Goal: Task Accomplishment & Management: Use online tool/utility

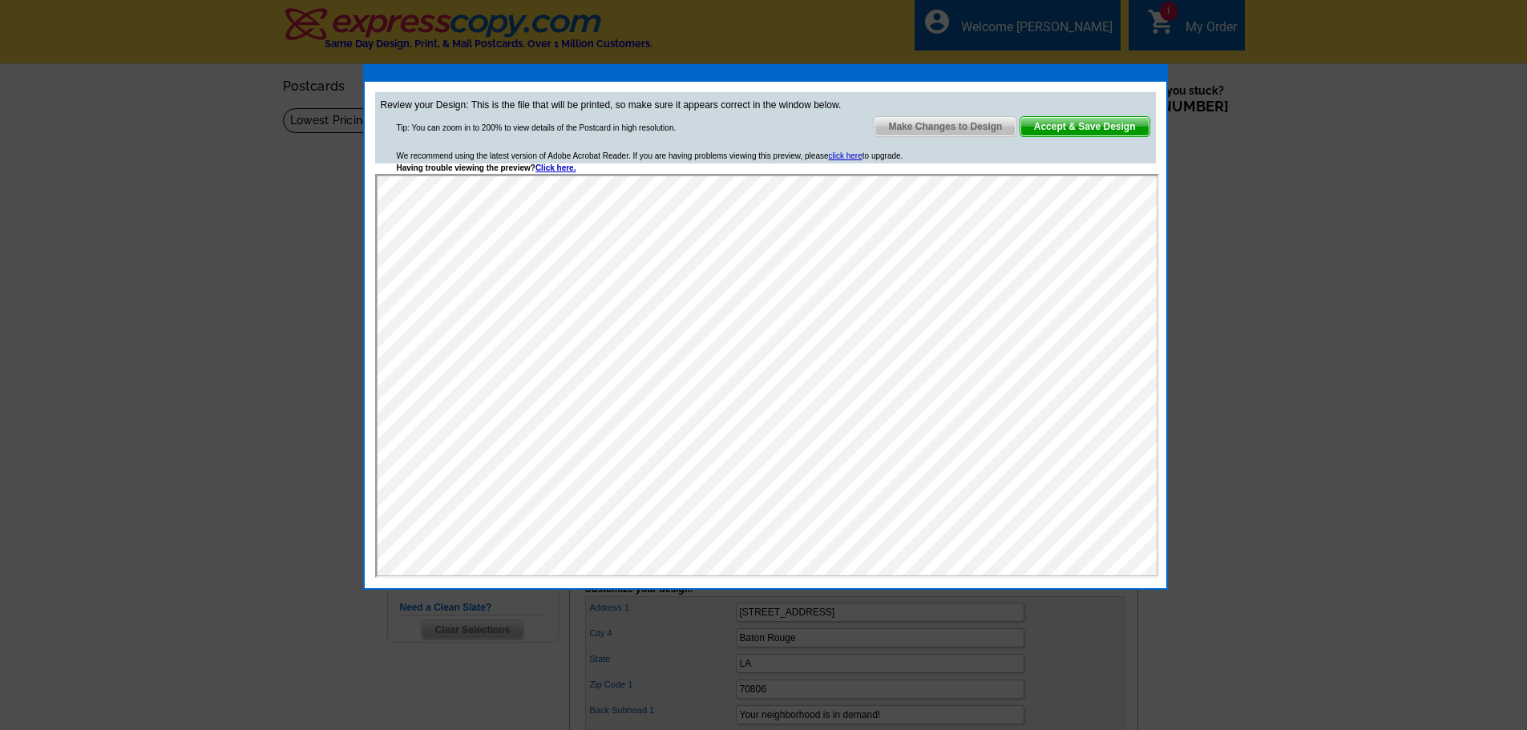
click at [463, 189] on img at bounding box center [457, 182] width 13 height 13
click at [463, 216] on img at bounding box center [457, 210] width 13 height 13
click at [940, 127] on span "Make Changes to Design" at bounding box center [945, 126] width 141 height 19
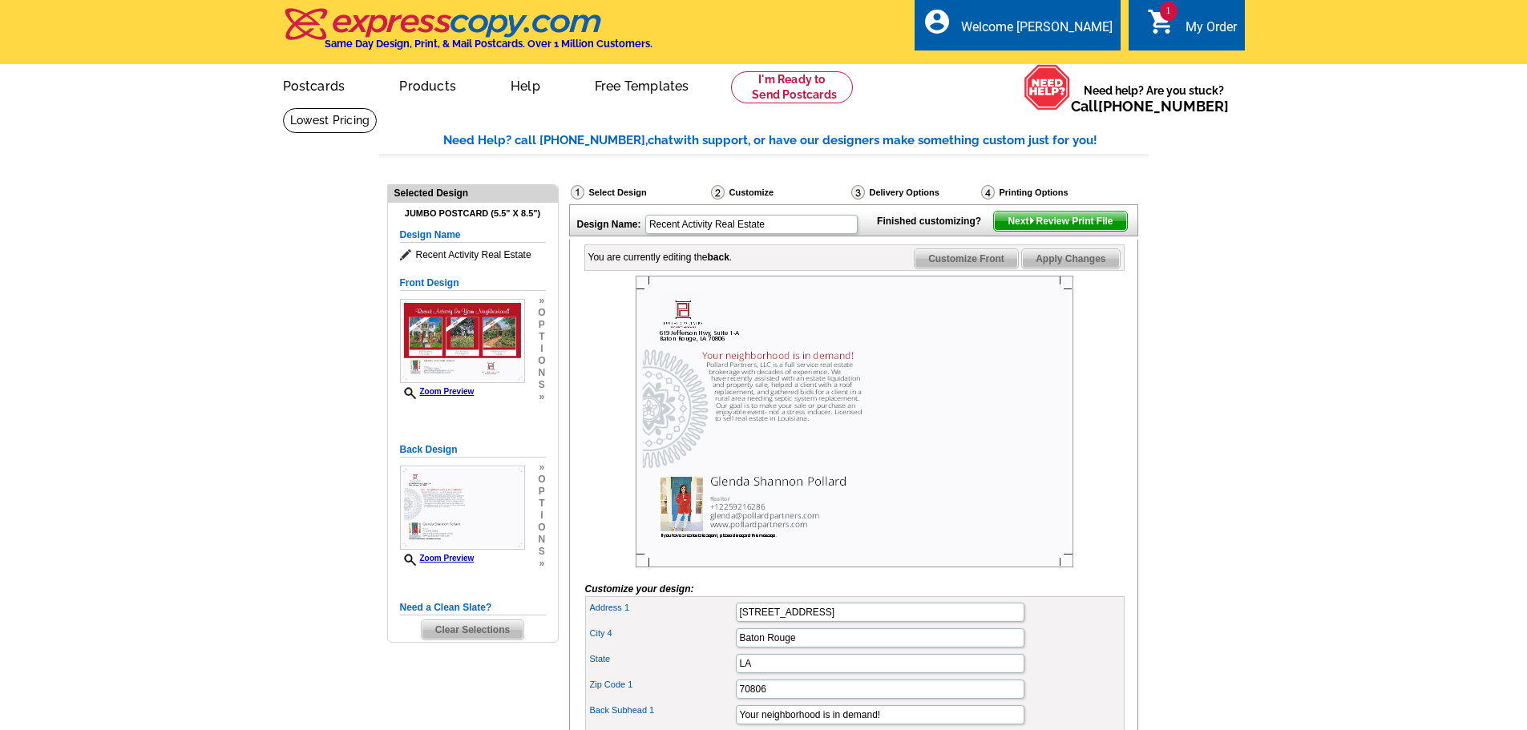
click at [1190, 26] on div "My Order" at bounding box center [1211, 30] width 51 height 23
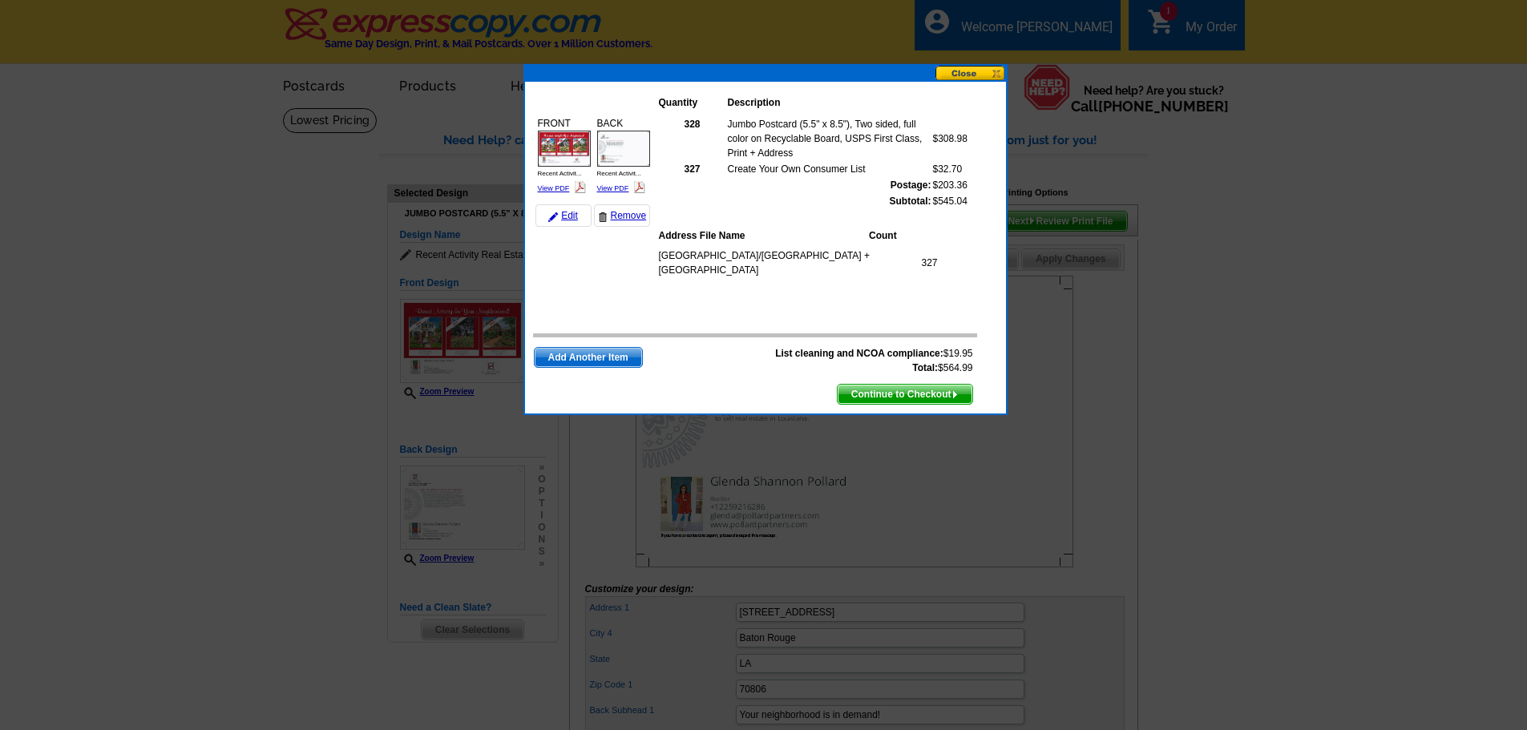
click at [968, 73] on button at bounding box center [970, 73] width 71 height 15
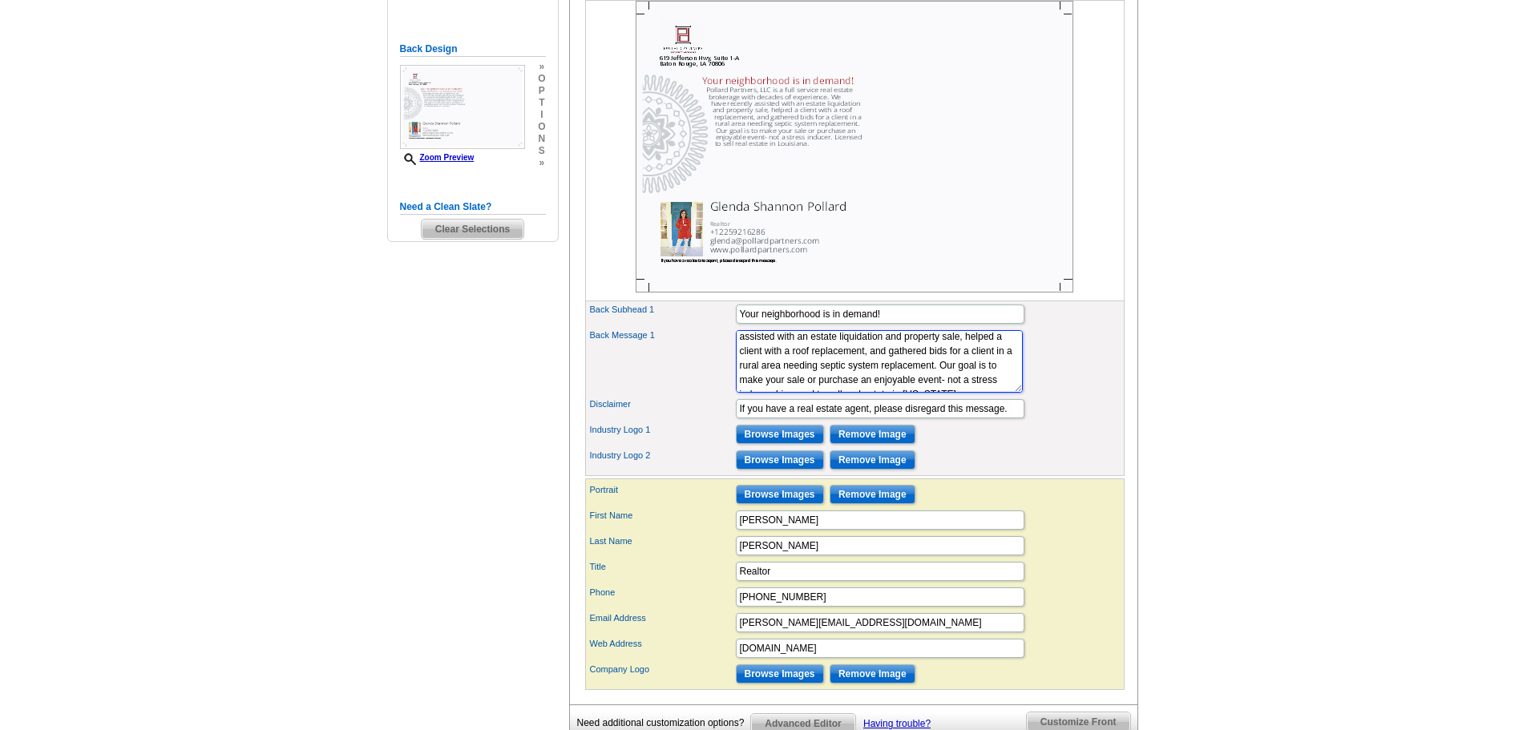
scroll to position [72, 0]
click at [881, 393] on textarea "[PERSON_NAME] Partners, LLC is a full service real estate brokerage with decade…" at bounding box center [879, 361] width 287 height 63
drag, startPoint x: 827, startPoint y: 394, endPoint x: 833, endPoint y: 368, distance: 27.0
click at [833, 368] on textarea "[PERSON_NAME] Partners, LLC is a full service real estate brokerage with decade…" at bounding box center [879, 361] width 287 height 63
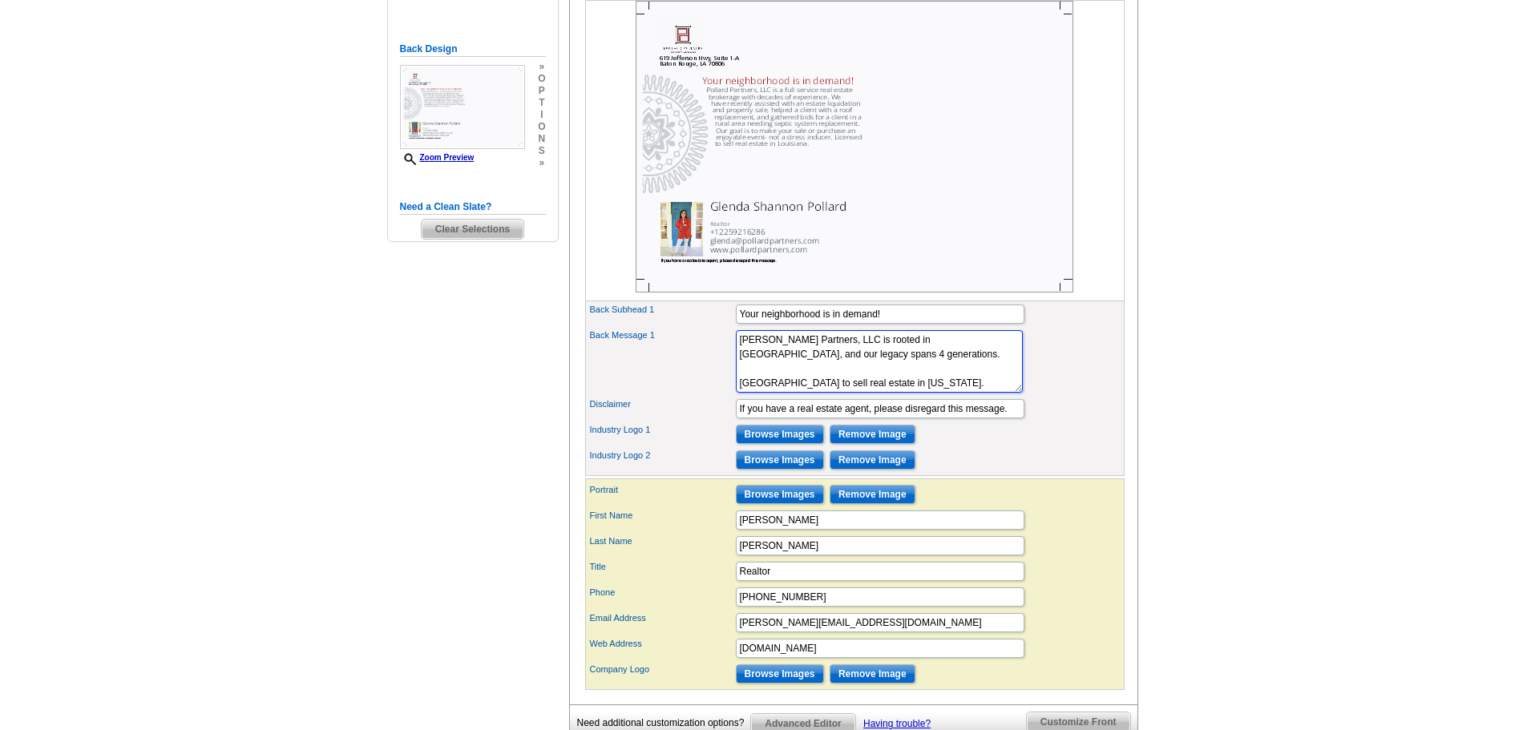
type textarea "[PERSON_NAME] Partners, LLC is rooted in [GEOGRAPHIC_DATA], and our legacy span…"
drag, startPoint x: 751, startPoint y: 442, endPoint x: 1132, endPoint y: 413, distance: 381.9
click at [1138, 414] on div "Select Design Customize Delivery Options Printing Options Design Name: Recent A…" at bounding box center [853, 264] width 576 height 981
click at [756, 418] on input "If yr ou have a real estate agent, please disregard this message." at bounding box center [880, 408] width 289 height 19
click at [759, 418] on input "If yr ou have a real estate agent, please disregard this message." at bounding box center [880, 408] width 289 height 19
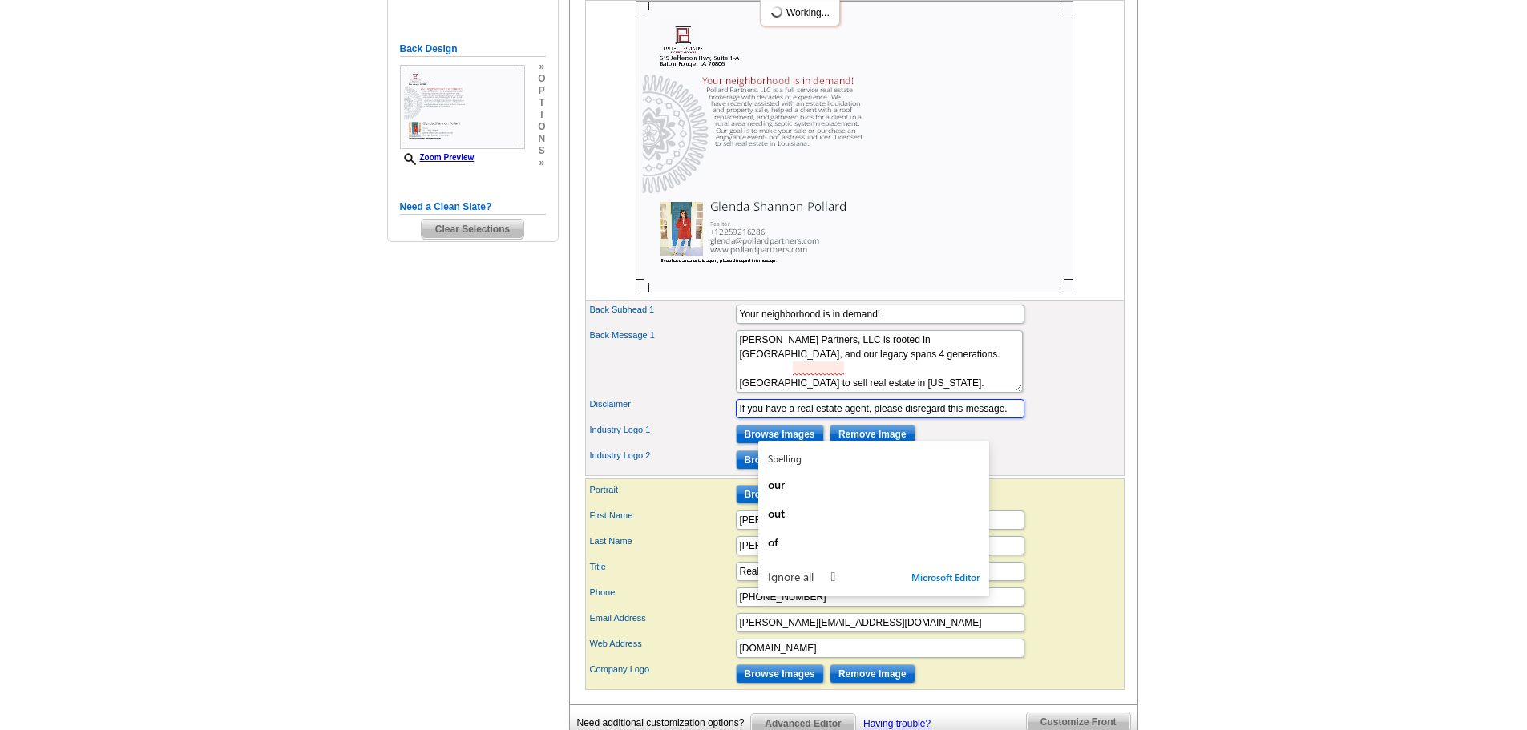
type input "If you have a real estate agent, please disregard this message."
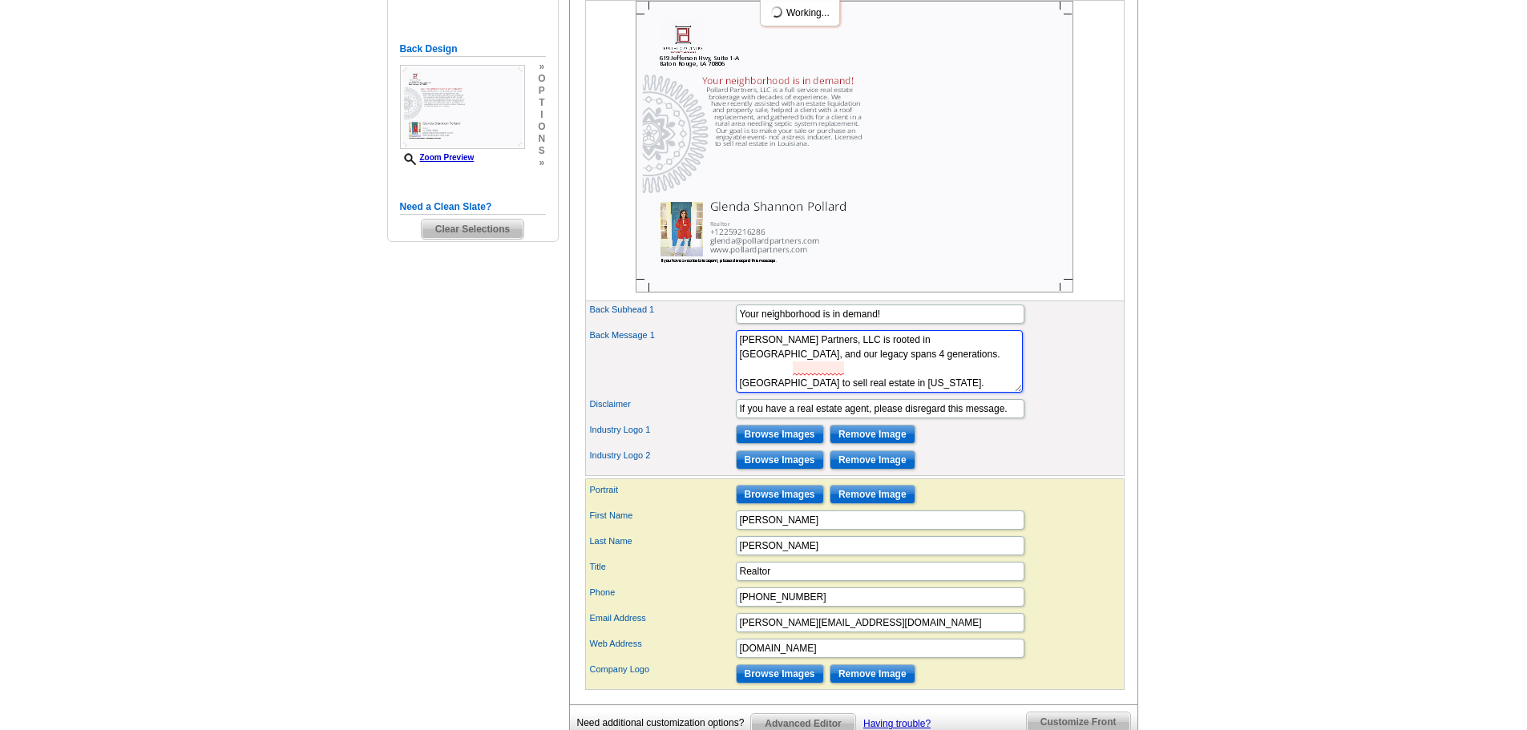
drag, startPoint x: 751, startPoint y: 410, endPoint x: 952, endPoint y: 412, distance: 200.4
click at [952, 393] on textarea "[PERSON_NAME] Partners, LLC is a full service real estate brokerage with decade…" at bounding box center [879, 361] width 287 height 63
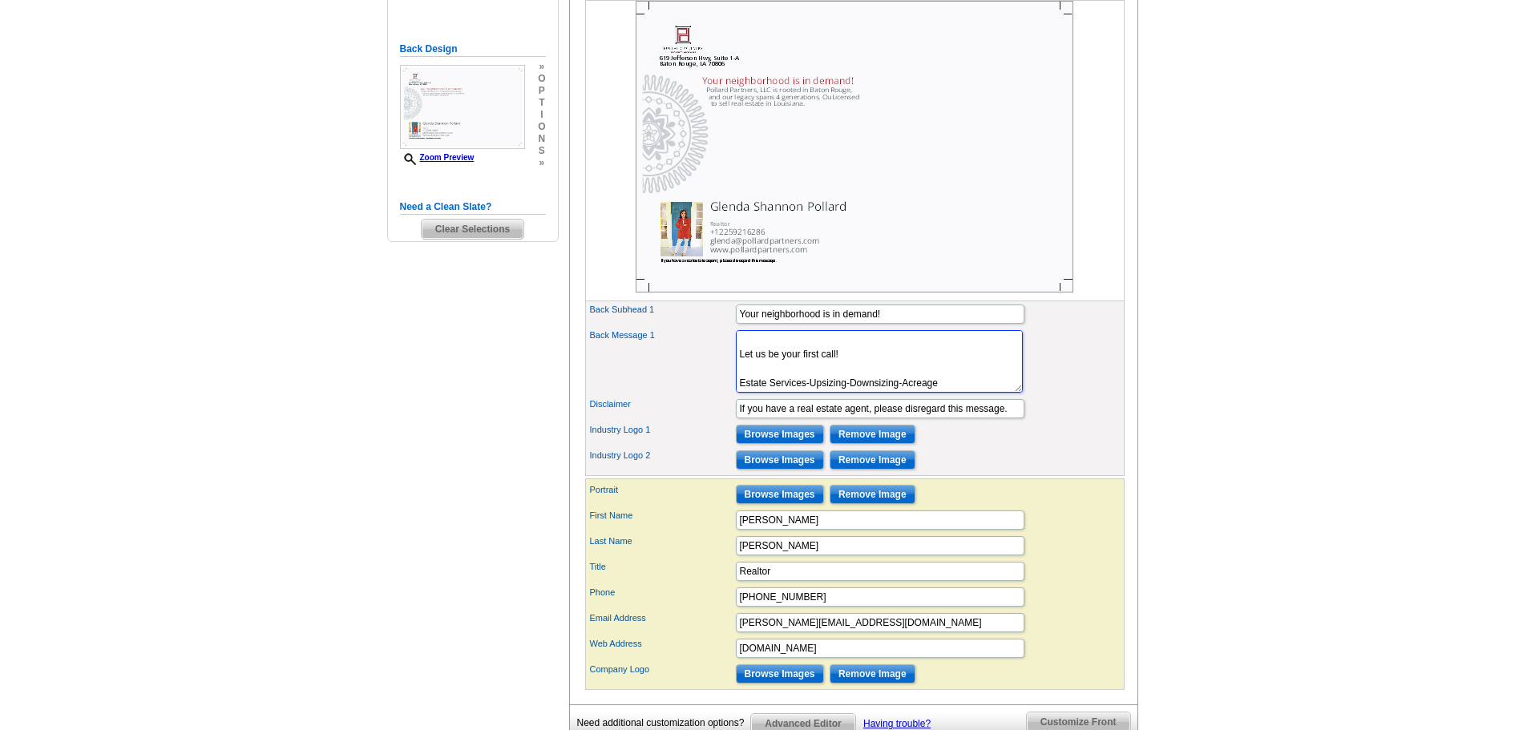
scroll to position [85, 0]
click at [810, 393] on textarea "[PERSON_NAME] Partners, LLC is a full service real estate brokerage with decade…" at bounding box center [879, 361] width 287 height 63
click at [851, 393] on textarea "[PERSON_NAME] Partners, LLC is a full service real estate brokerage with decade…" at bounding box center [879, 361] width 287 height 63
click at [906, 393] on textarea "[PERSON_NAME] Partners, LLC is a full service real estate brokerage with decade…" at bounding box center [879, 361] width 287 height 63
click at [950, 393] on textarea "[PERSON_NAME] Partners, LLC is a full service real estate brokerage with decade…" at bounding box center [879, 361] width 287 height 63
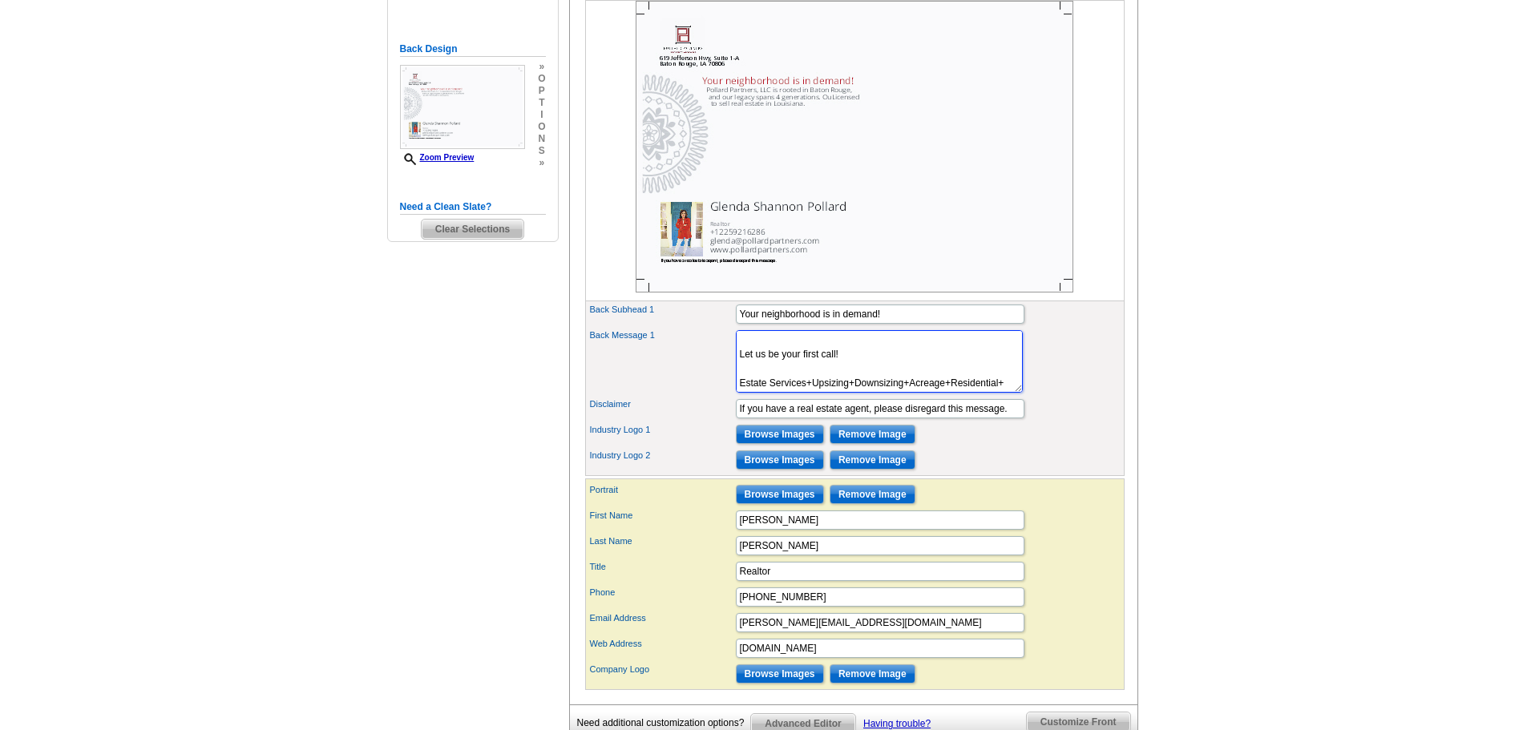
scroll to position [112, 0]
click at [955, 473] on div "Industry Logo 2 Browse Images Remove Image" at bounding box center [854, 460] width 533 height 26
click at [805, 393] on textarea "[PERSON_NAME] Partners, LLC is a full service real estate brokerage with decade…" at bounding box center [879, 361] width 287 height 63
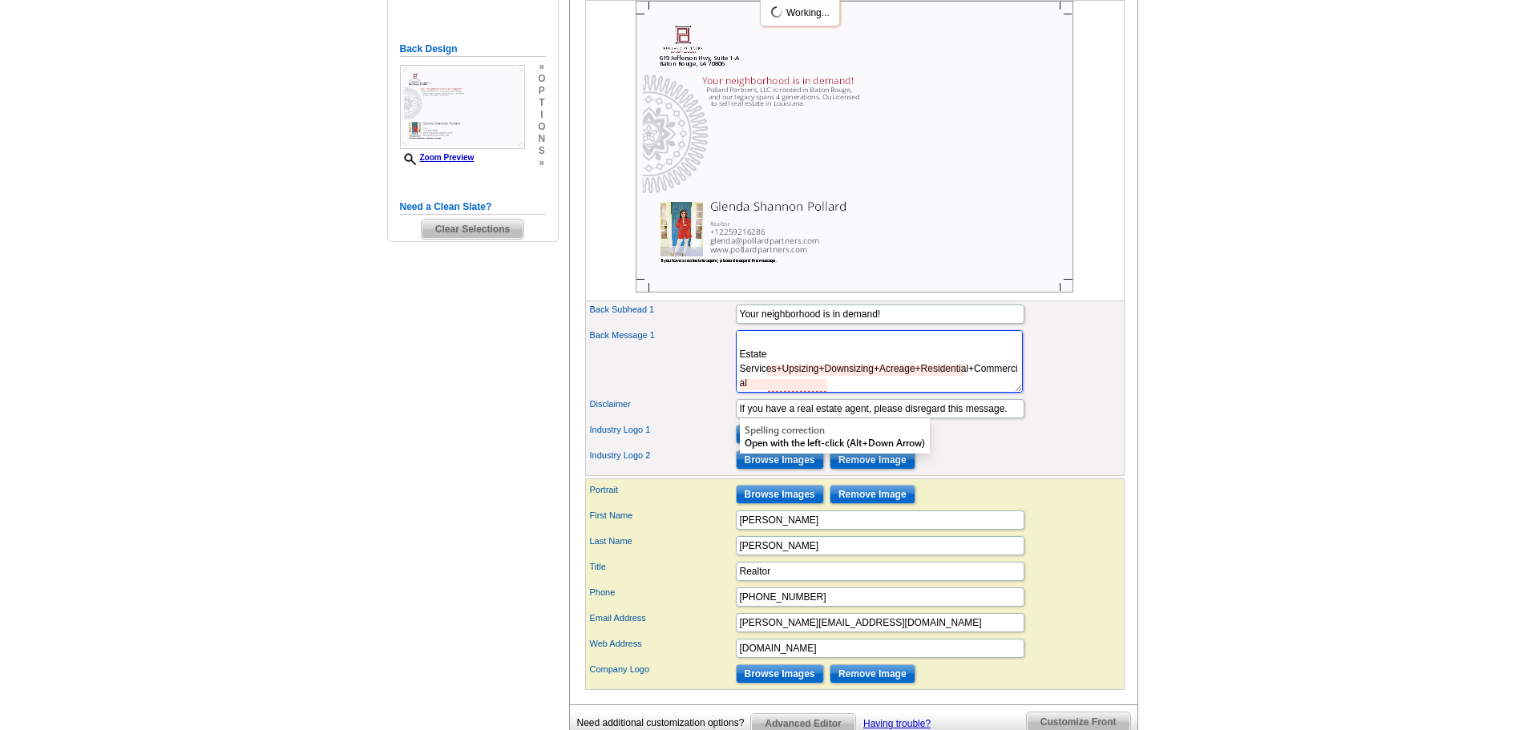
click at [805, 393] on textarea "[PERSON_NAME] Partners, LLC is a full service real estate brokerage with decade…" at bounding box center [879, 361] width 287 height 63
click at [808, 393] on textarea "[PERSON_NAME] Partners, LLC is a full service real estate brokerage with decade…" at bounding box center [879, 361] width 287 height 63
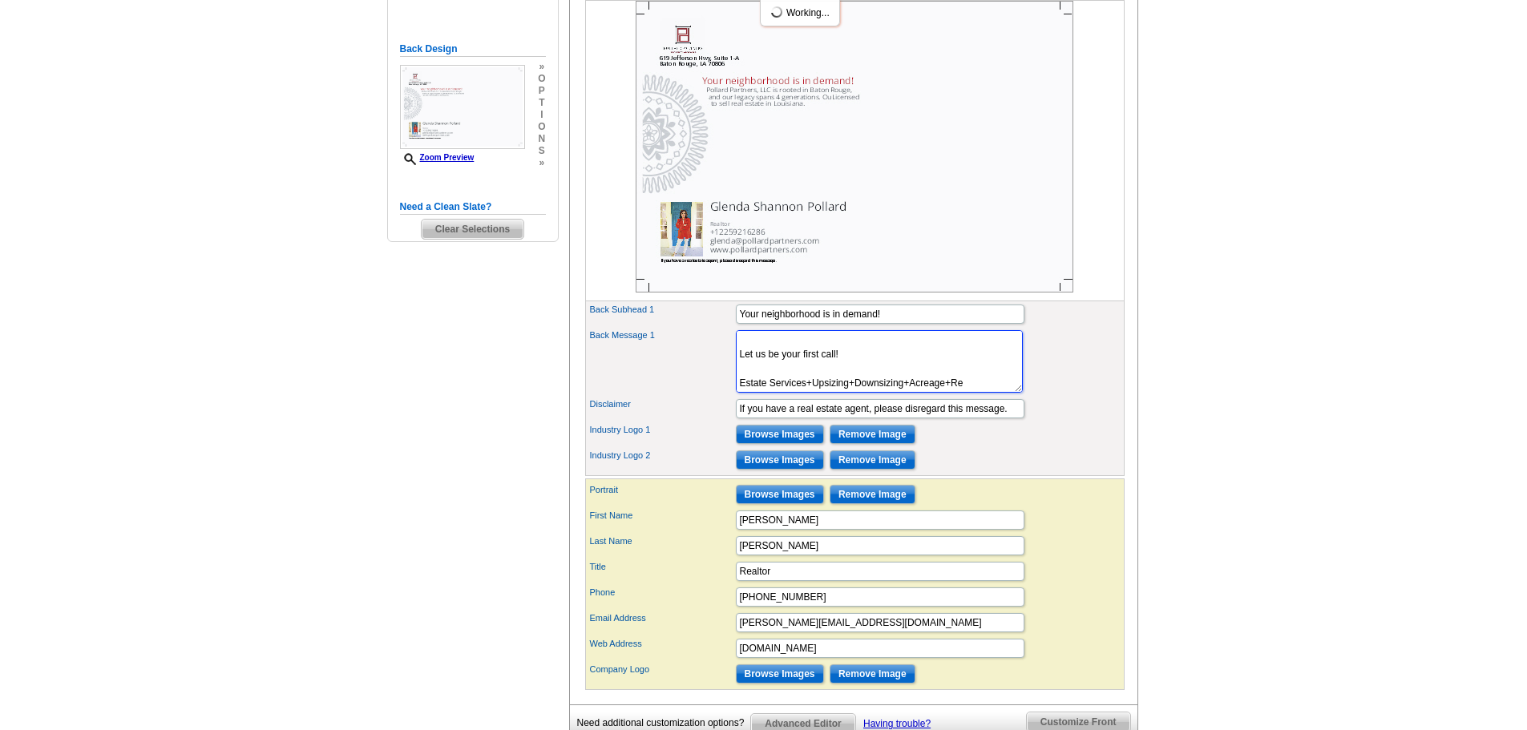
scroll to position [85, 0]
click at [1070, 473] on div "Industry Logo 2 Browse Images Remove Image" at bounding box center [854, 460] width 533 height 26
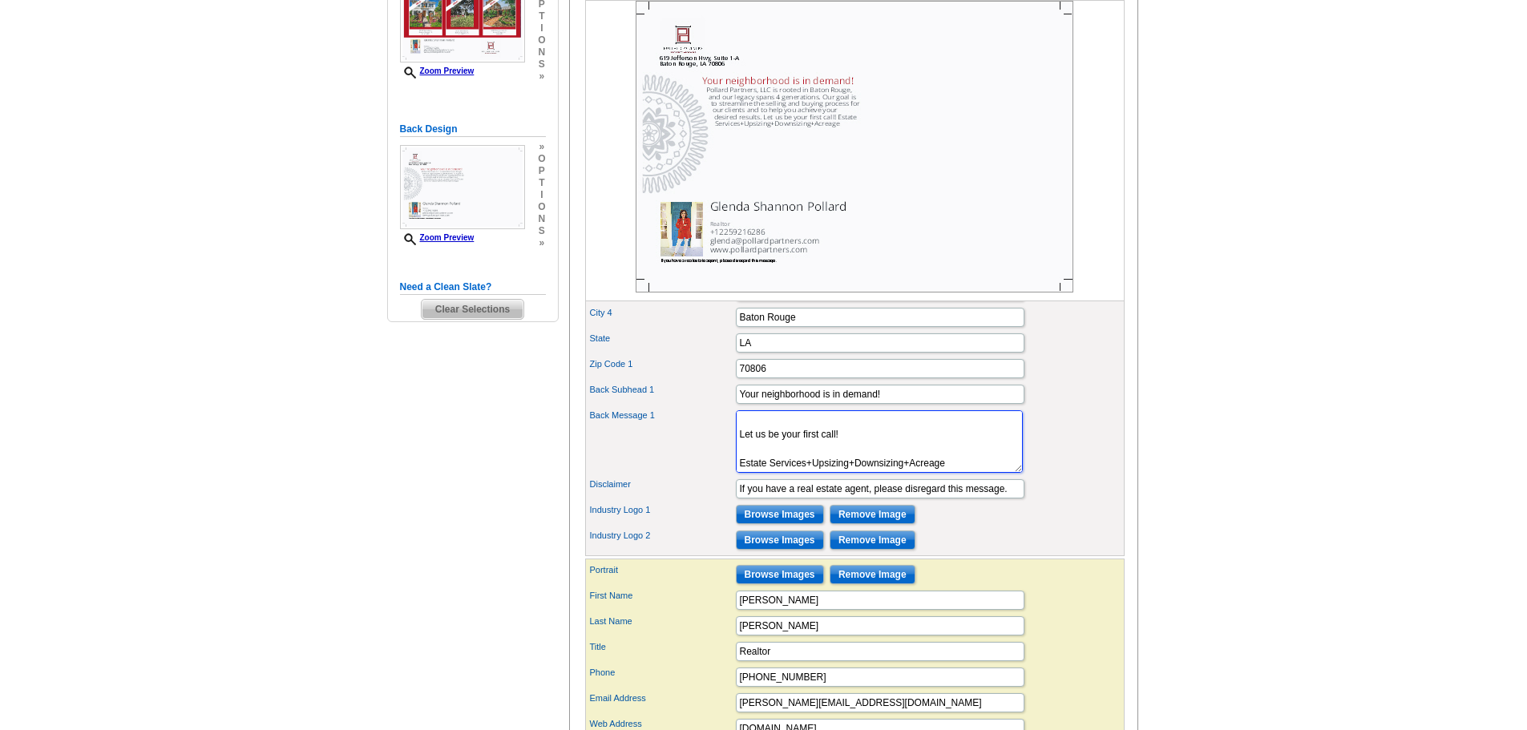
click at [963, 473] on textarea "[PERSON_NAME] Partners, LLC is a full service real estate brokerage with decade…" at bounding box center [879, 441] width 287 height 63
type textarea "[PERSON_NAME] Partners, LLC is rooted in [GEOGRAPHIC_DATA], and our legacy span…"
click at [1073, 502] on div "Disclaimer If you have a real estate agent, please disregard this message." at bounding box center [854, 489] width 533 height 26
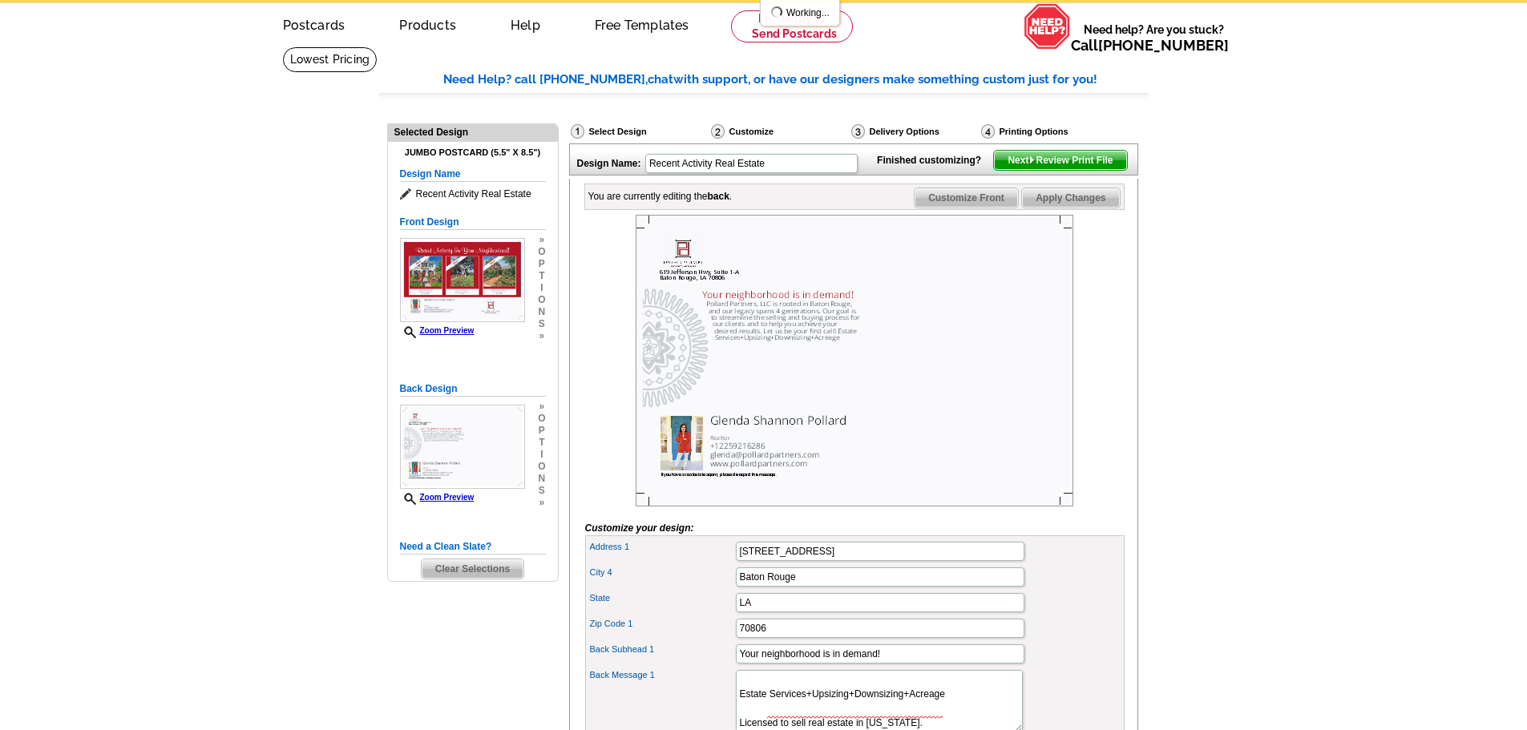
scroll to position [0, 0]
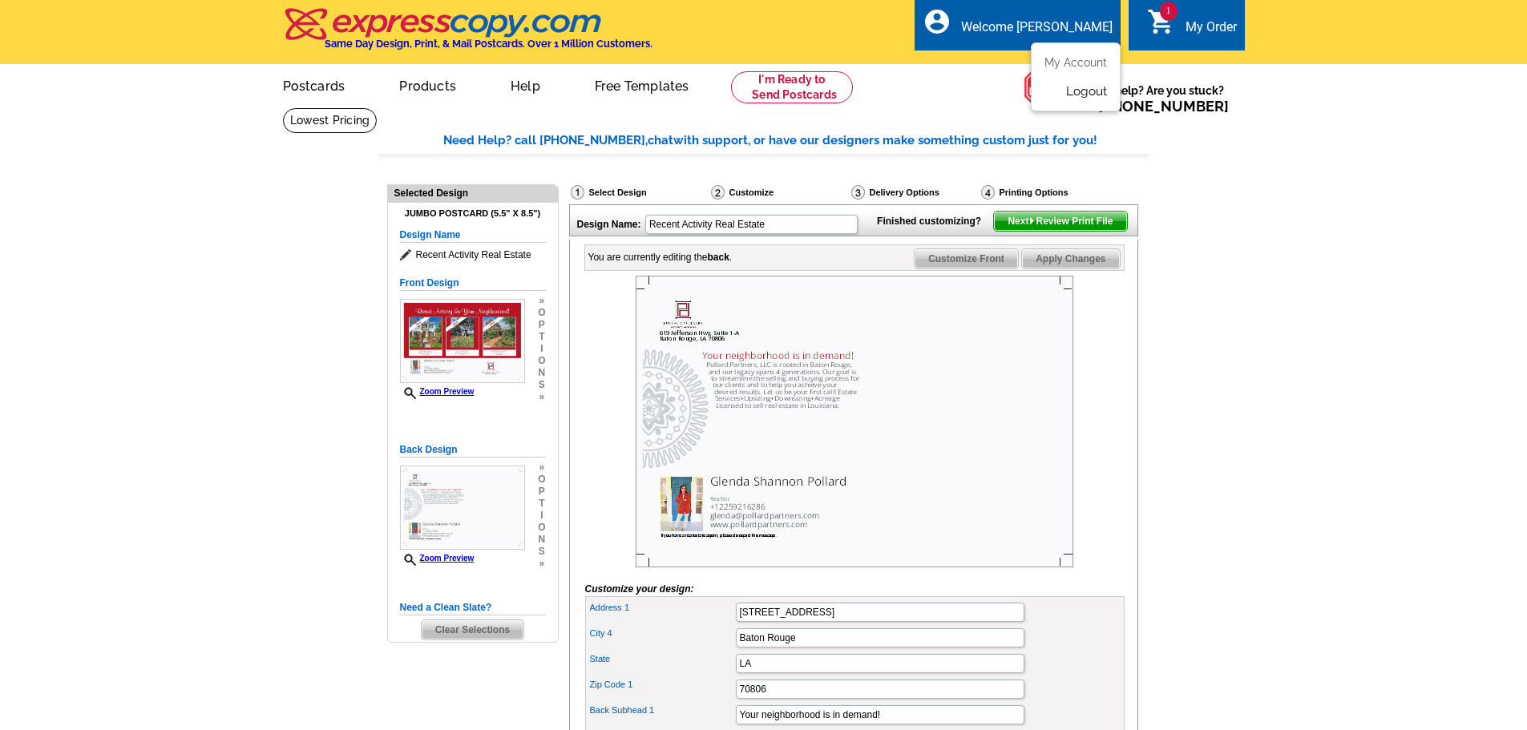
click at [1075, 94] on link "Logout" at bounding box center [1086, 90] width 41 height 14
